Goal: Communication & Community: Answer question/provide support

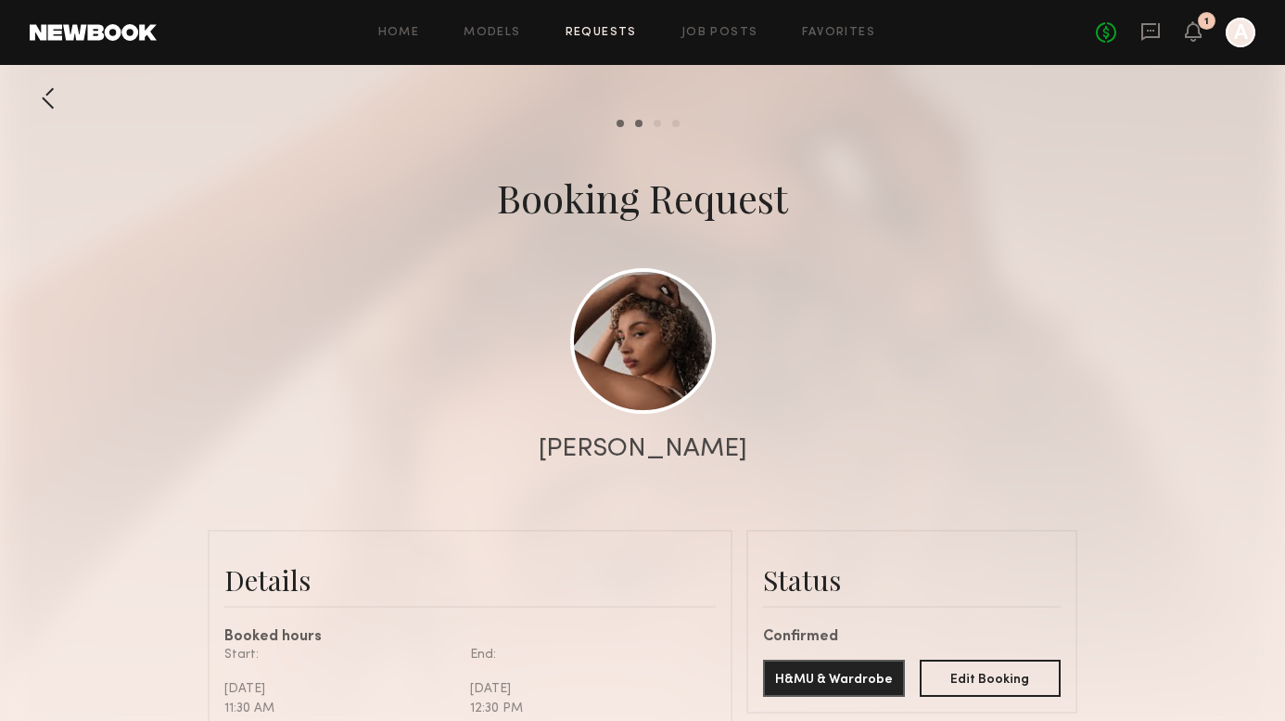
scroll to position [1284, 0]
click at [1188, 35] on icon at bounding box center [1193, 30] width 15 height 13
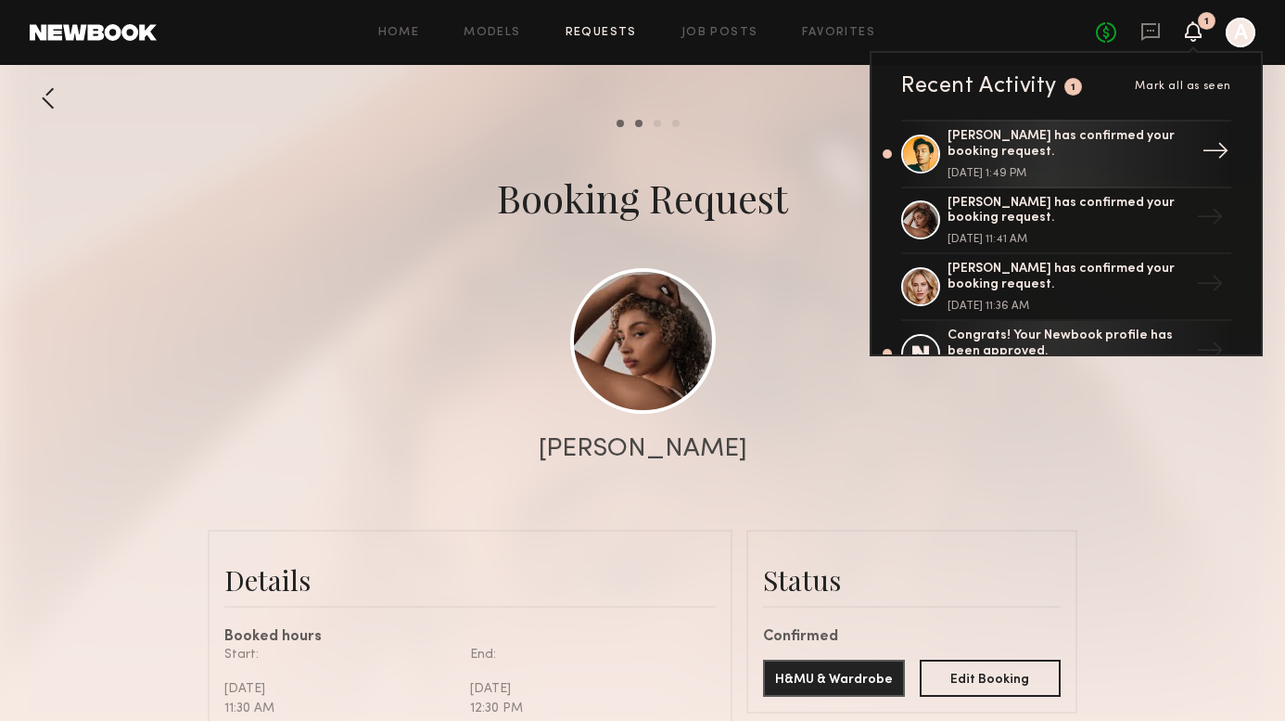
click at [1085, 138] on div "[PERSON_NAME] has confirmed your booking request." at bounding box center [1068, 145] width 241 height 32
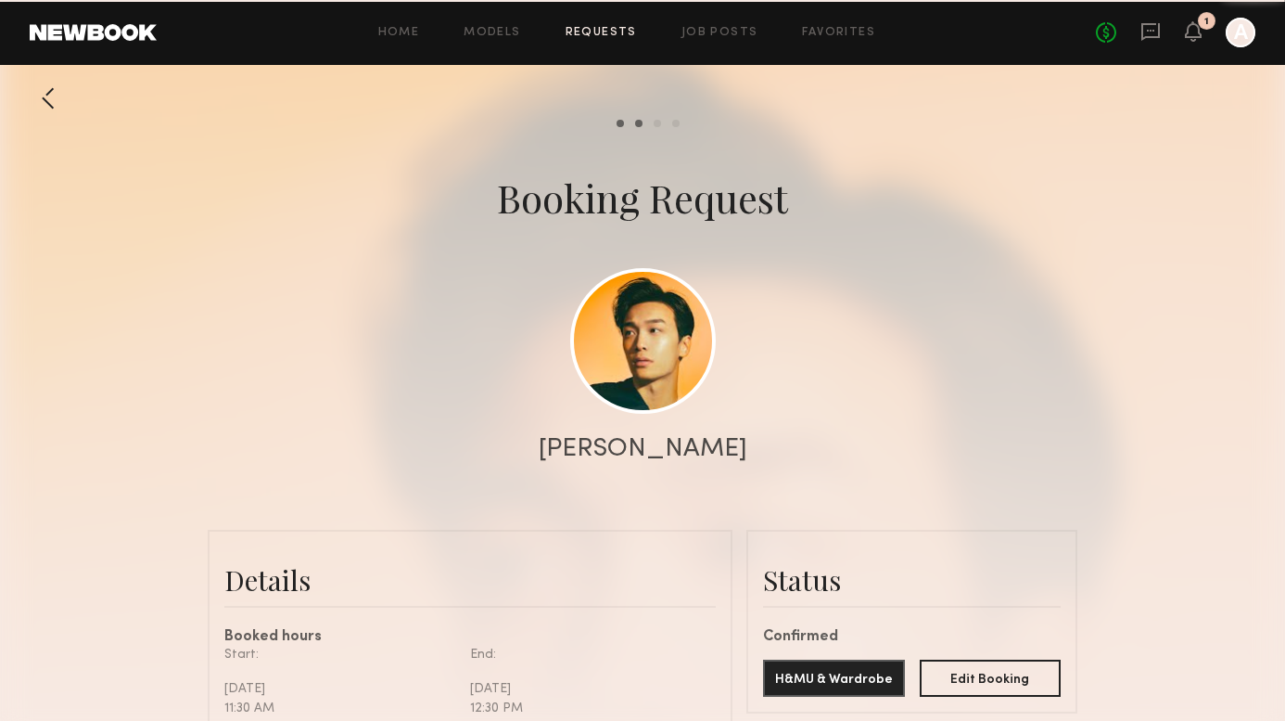
scroll to position [1108, 0]
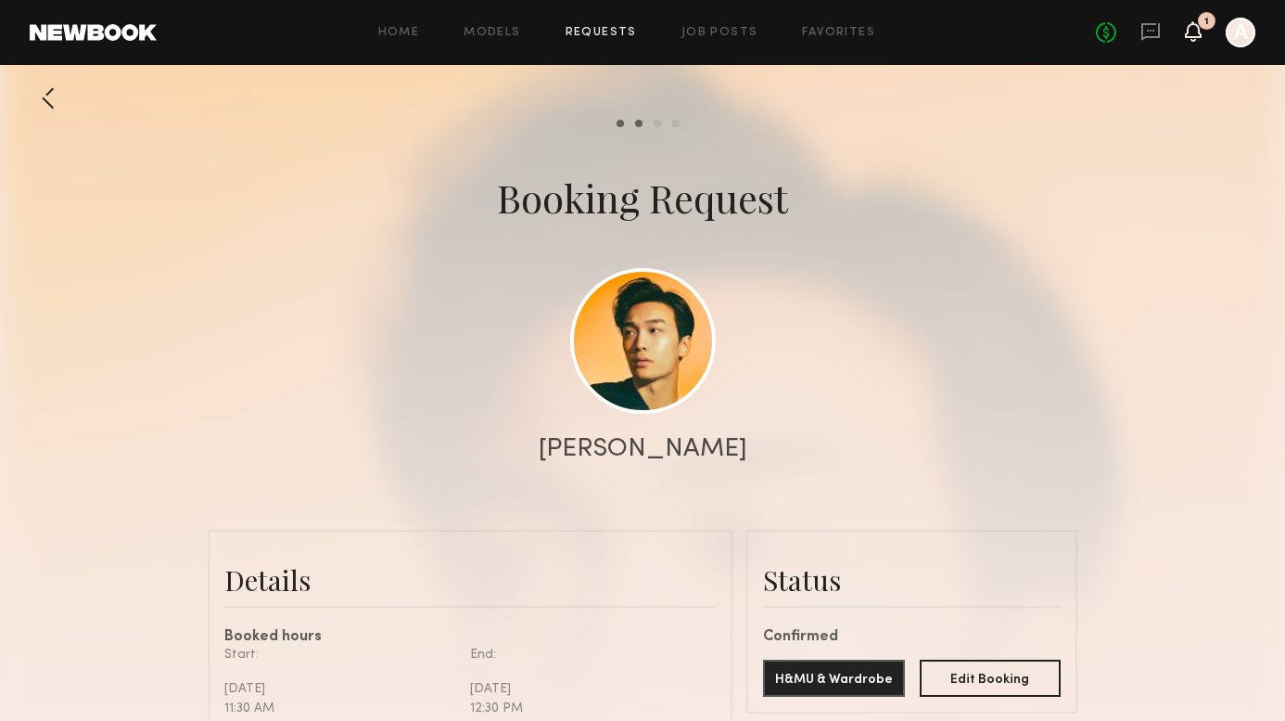
click at [1194, 29] on icon at bounding box center [1193, 30] width 15 height 13
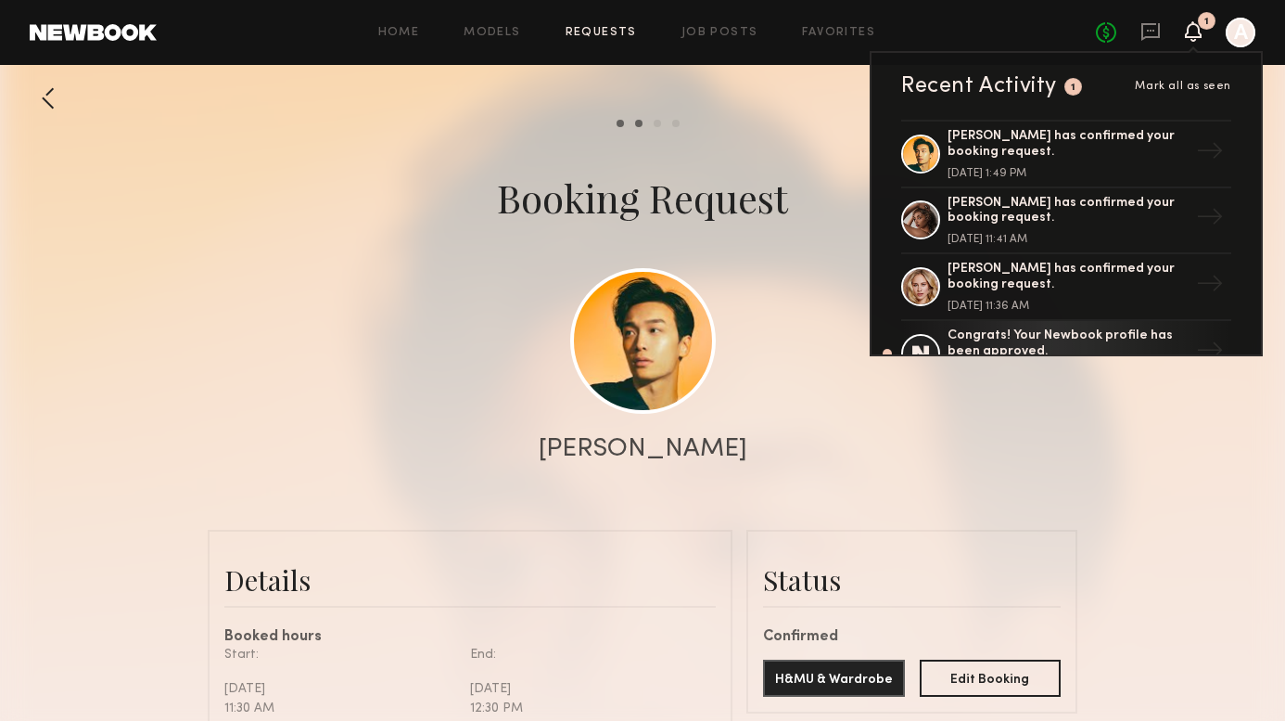
click at [1087, 84] on div "Mark all as seen" at bounding box center [1156, 86] width 149 height 11
click at [1067, 86] on div "1" at bounding box center [1074, 87] width 18 height 18
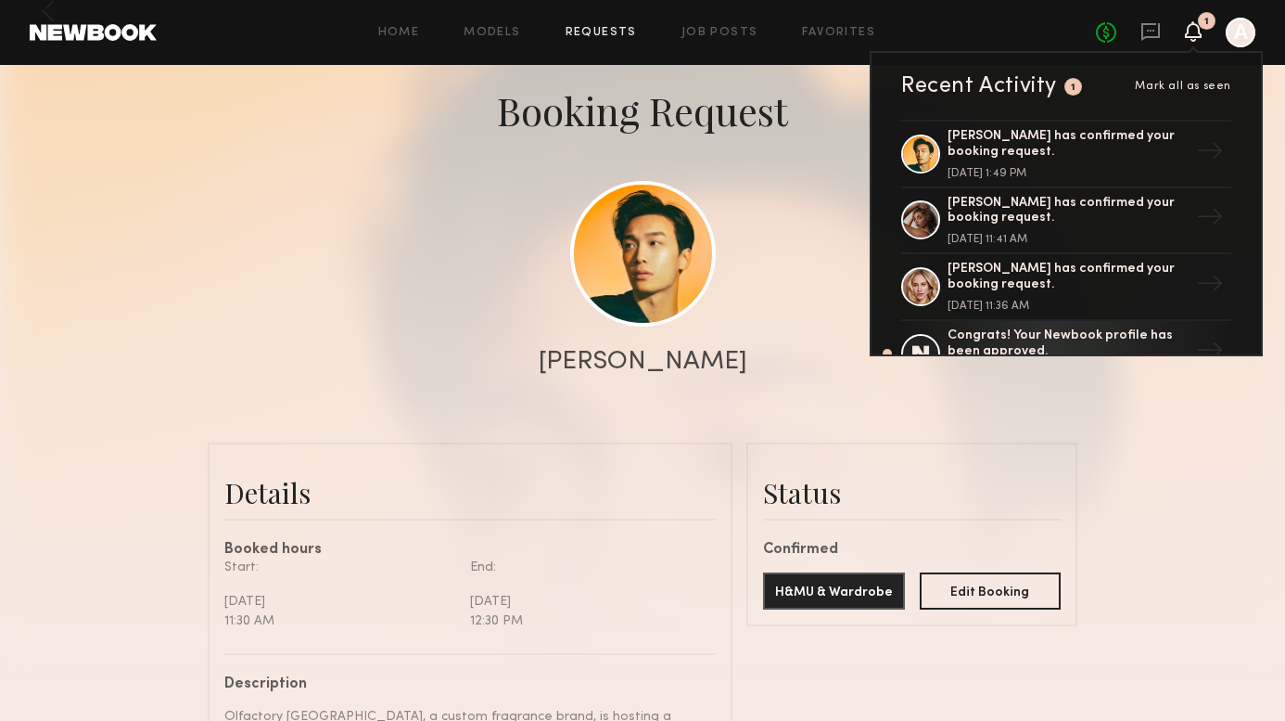
scroll to position [0, 0]
click at [1151, 43] on link at bounding box center [1151, 32] width 20 height 23
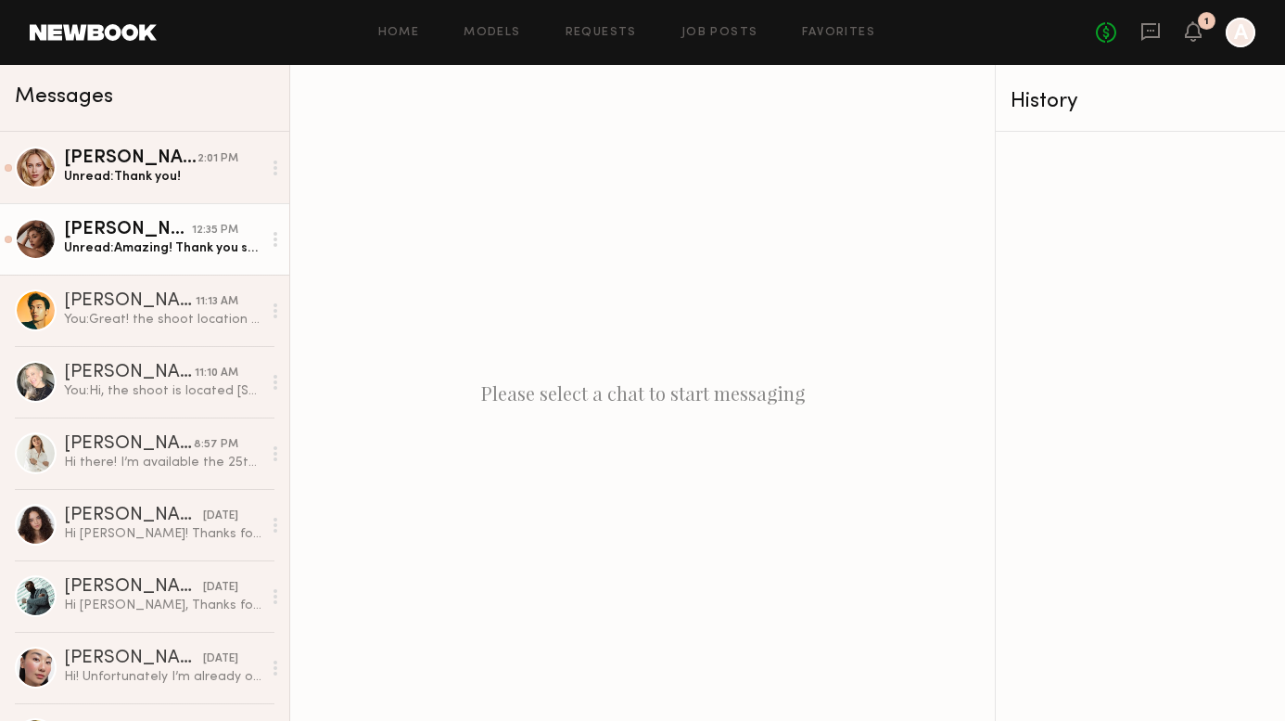
click at [198, 253] on div "Unread: Amazing! Thank you so much - looking forward to working with you guys! …" at bounding box center [163, 248] width 198 height 18
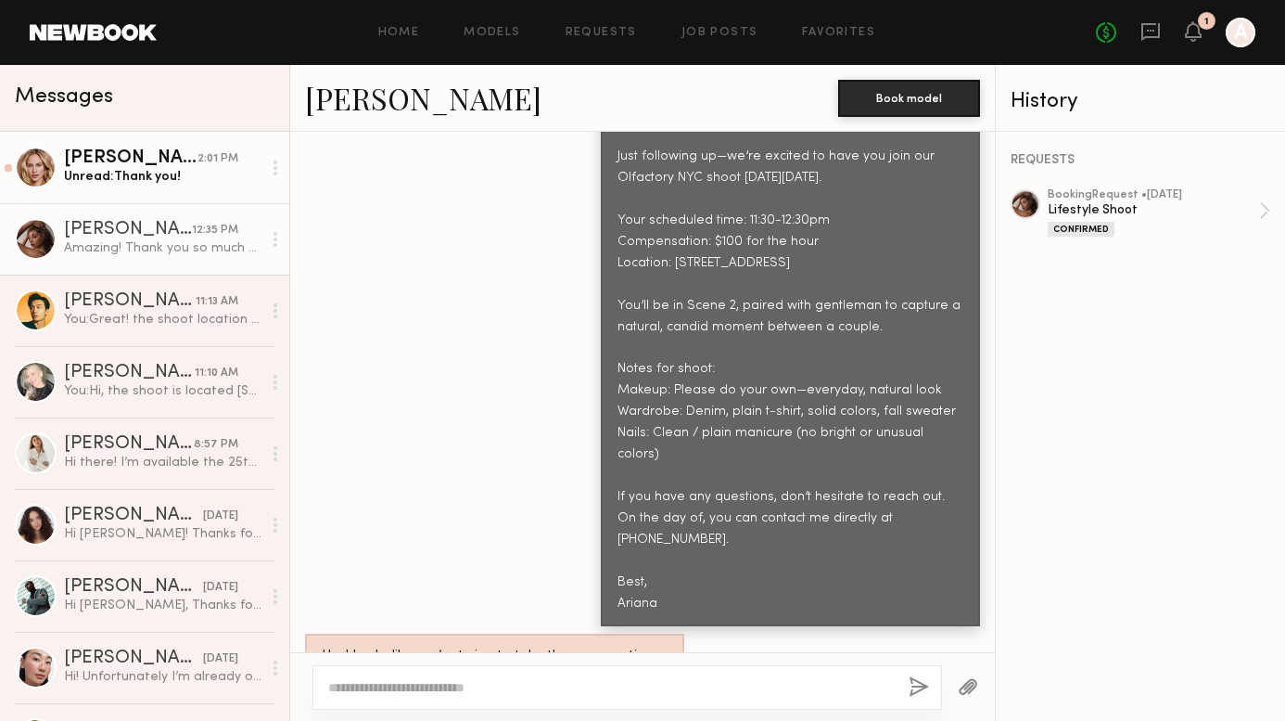
scroll to position [987, 0]
click at [134, 172] on div "Unread: Thank you!" at bounding box center [163, 177] width 198 height 18
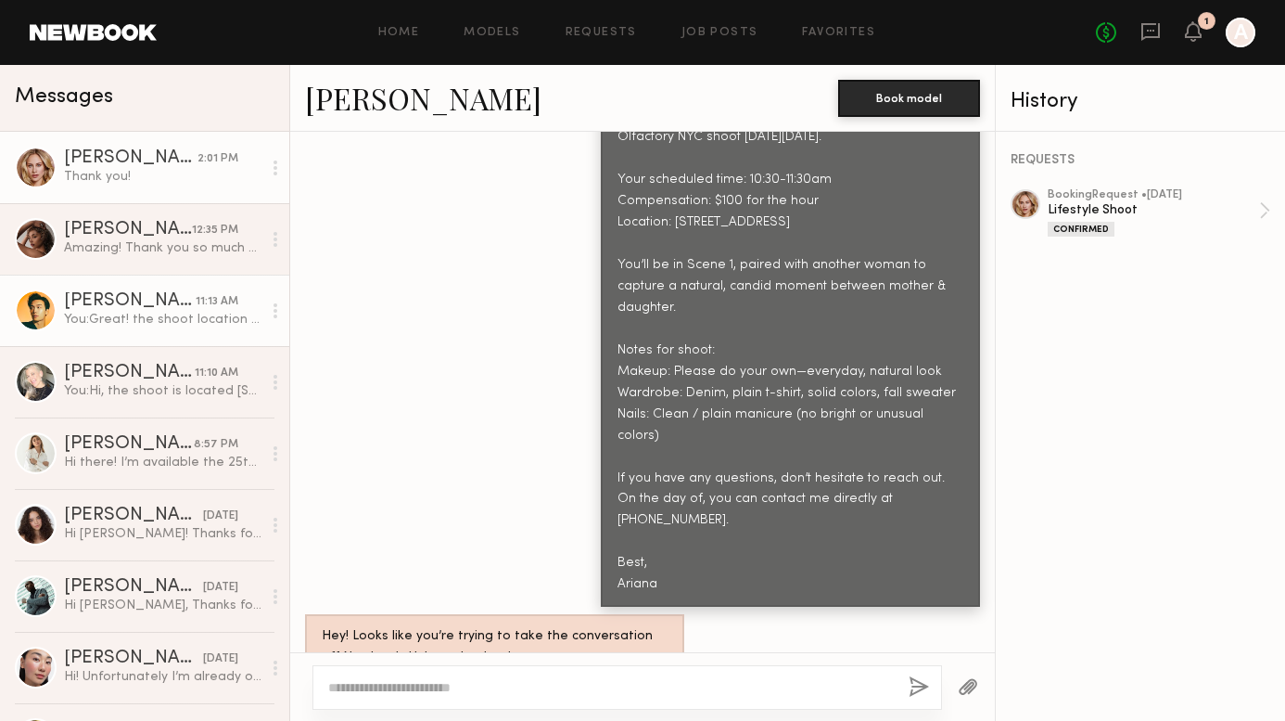
scroll to position [1888, 0]
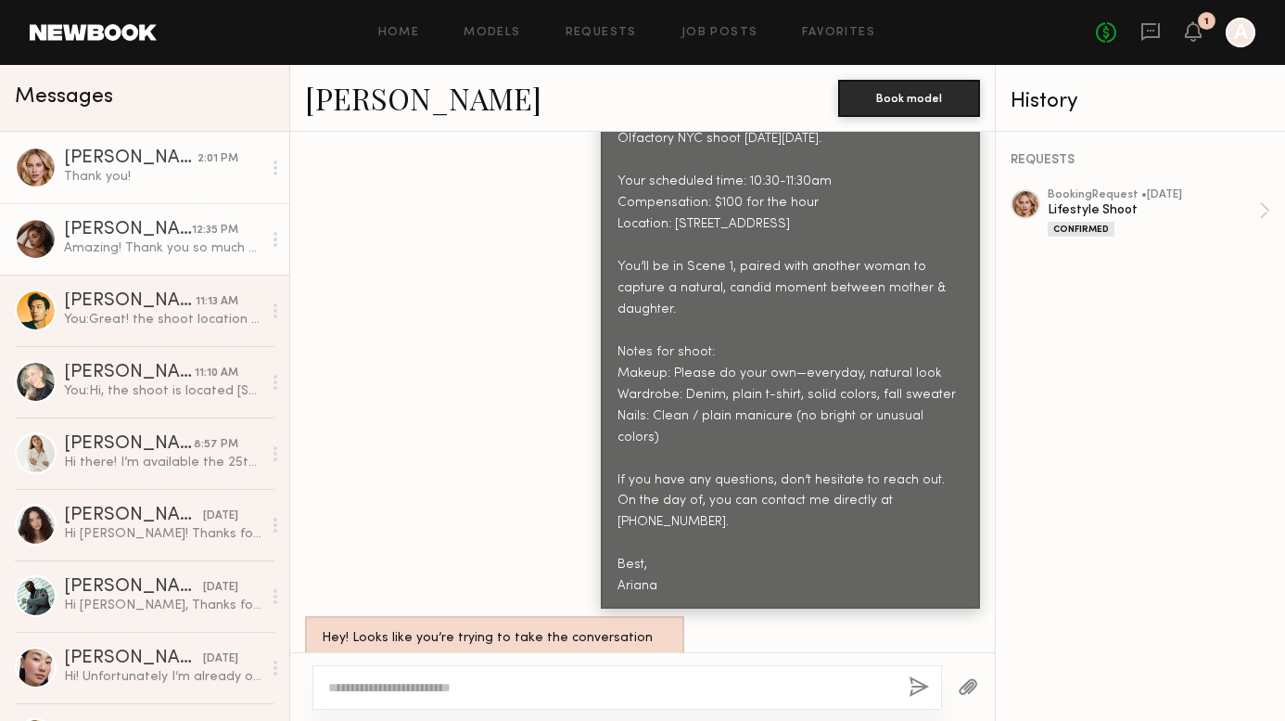
click at [155, 244] on div "Amazing! Thank you so much - looking forward to working with you guys! I’ll fol…" at bounding box center [163, 248] width 198 height 18
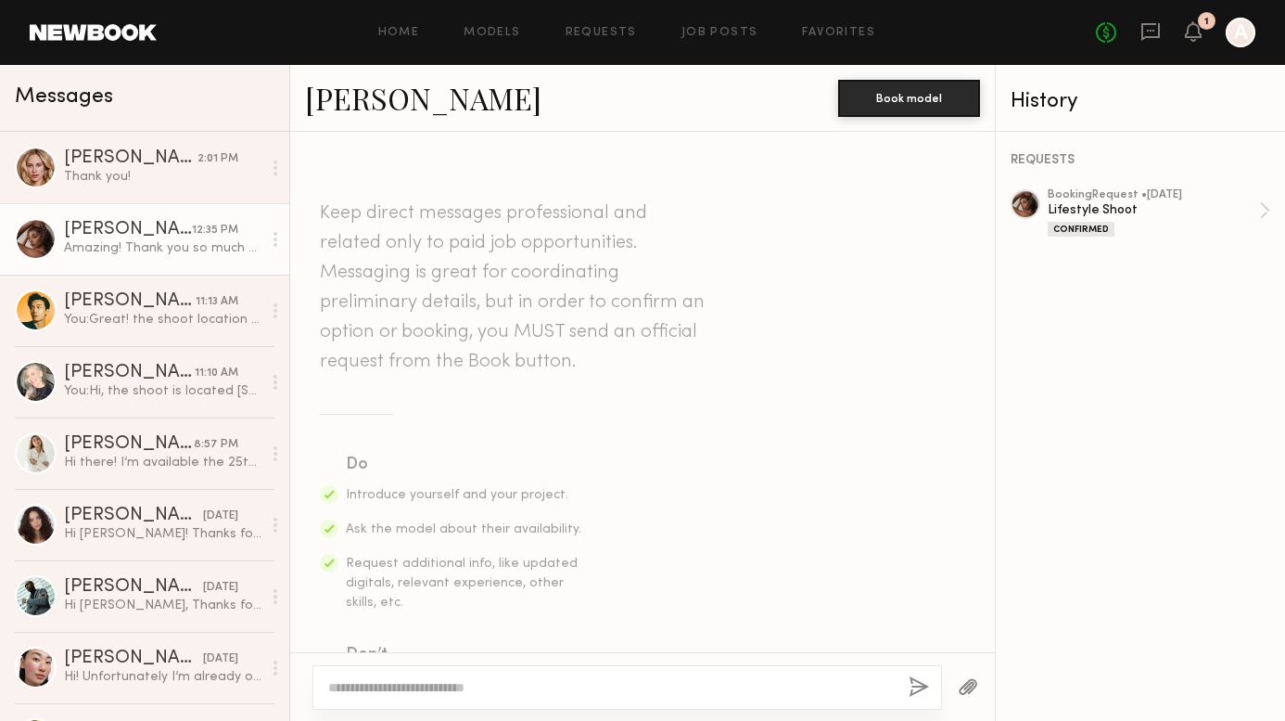
click at [175, 236] on div "[PERSON_NAME]" at bounding box center [128, 230] width 128 height 19
click at [208, 258] on link "[PERSON_NAME] 12:35 PM Amazing! Thank you so much - looking forward to working …" at bounding box center [144, 238] width 289 height 71
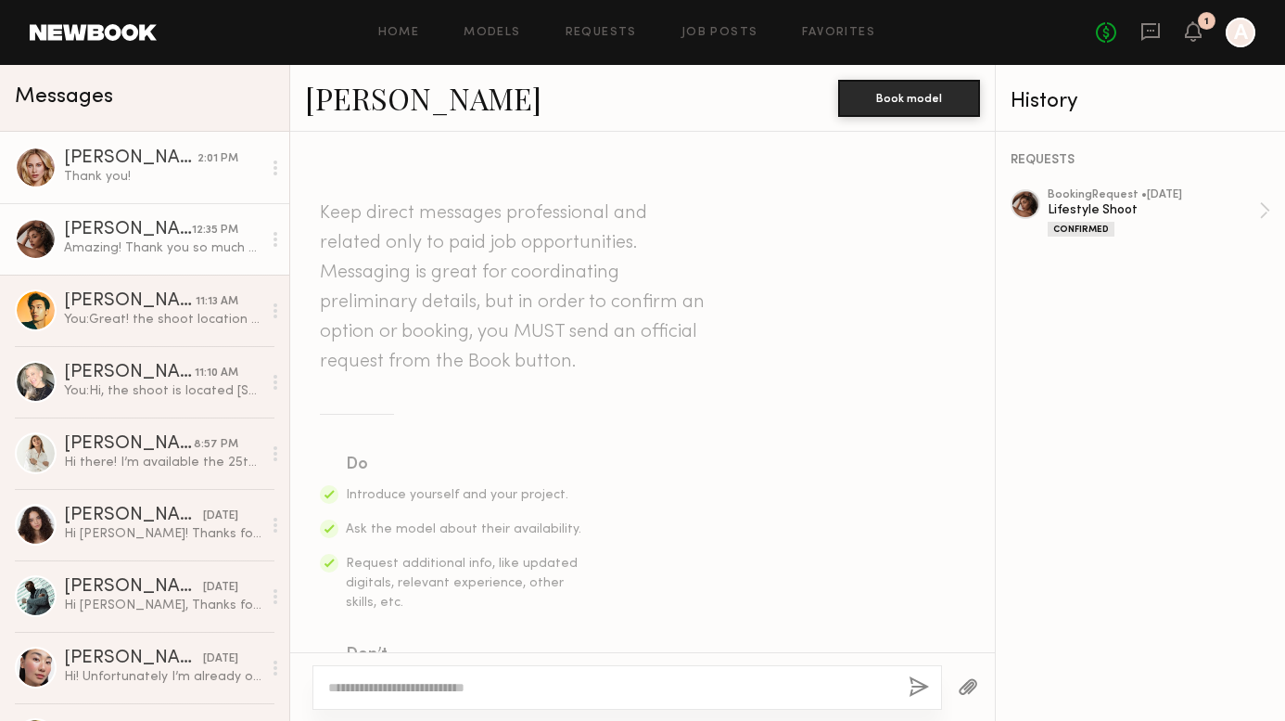
click at [161, 164] on div "[PERSON_NAME]" at bounding box center [131, 158] width 134 height 19
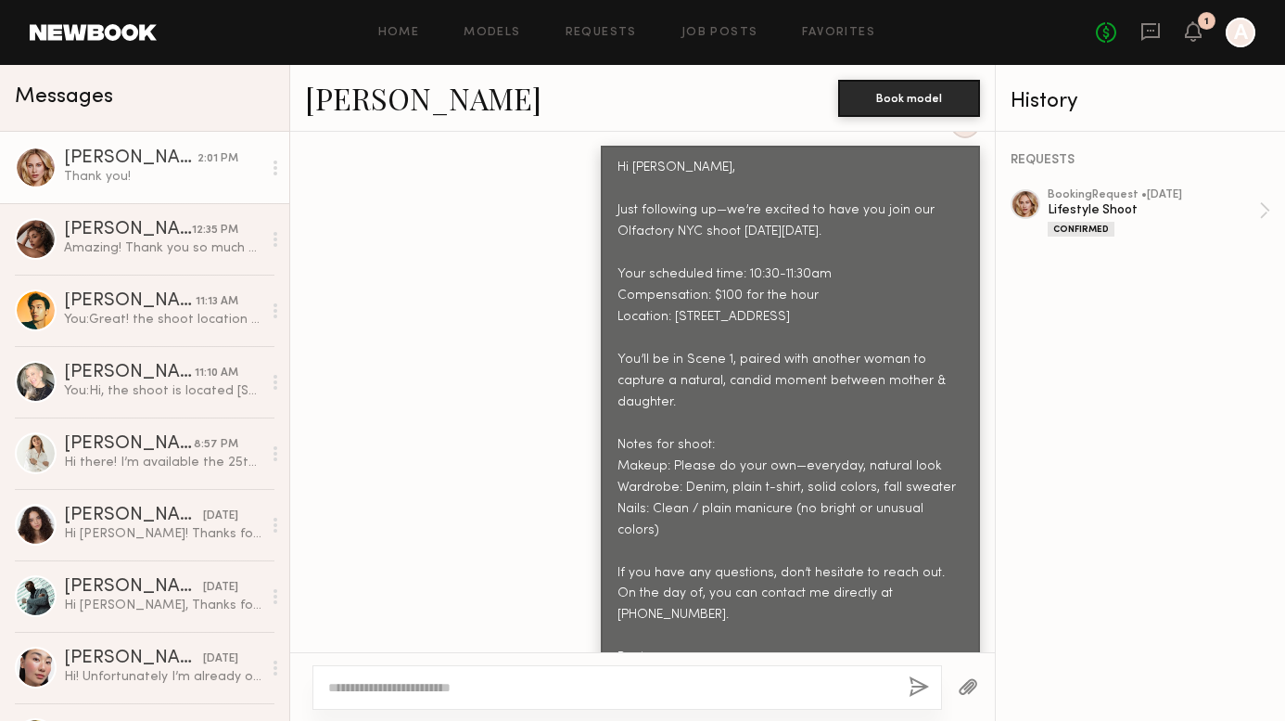
scroll to position [1742, 0]
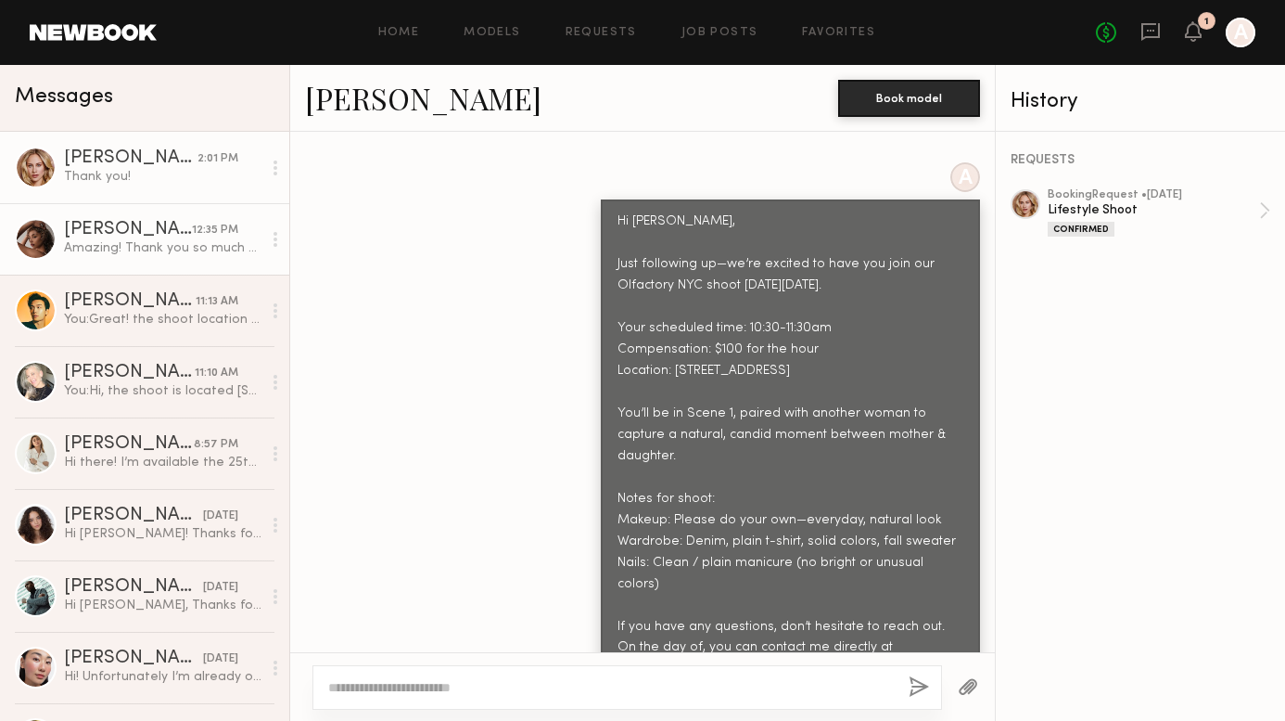
click at [168, 243] on div "Amazing! Thank you so much - looking forward to working with you guys! I’ll fol…" at bounding box center [163, 248] width 198 height 18
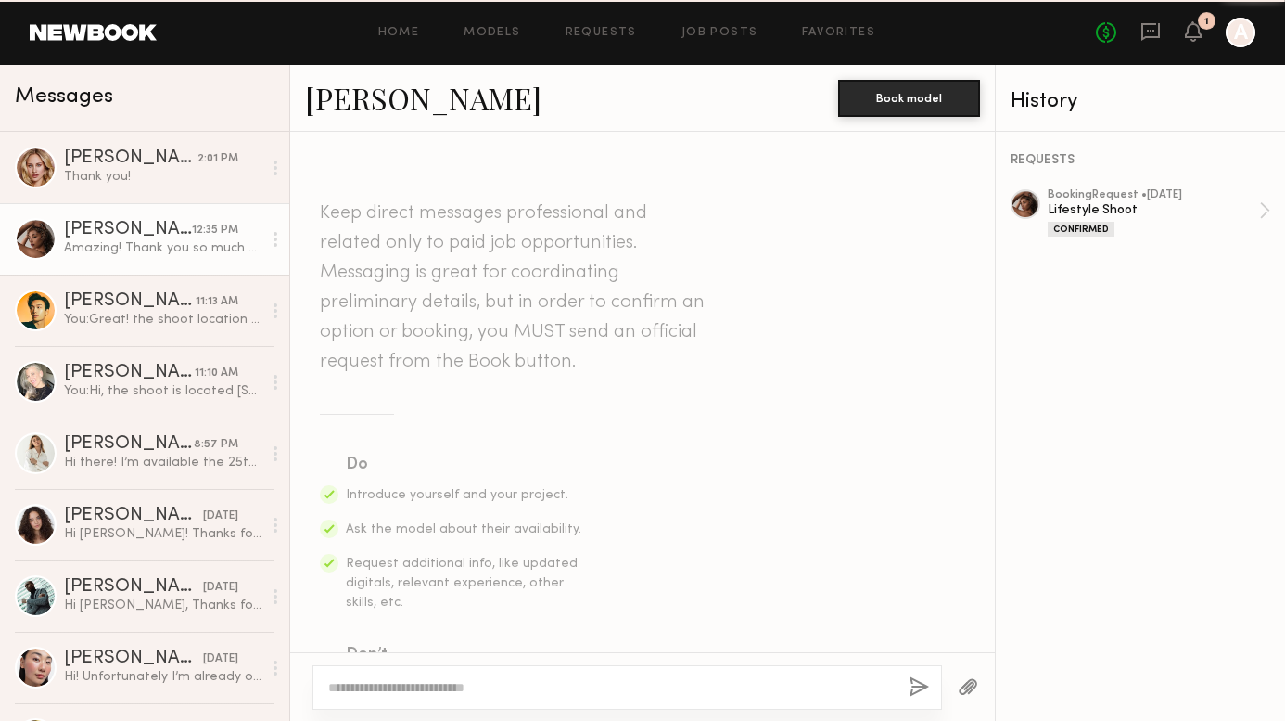
scroll to position [987, 0]
